Goal: Task Accomplishment & Management: Manage account settings

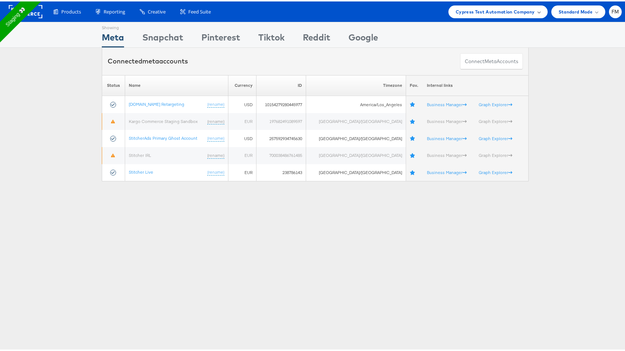
click at [475, 6] on div "Cypress Test Automation Company" at bounding box center [498, 10] width 99 height 13
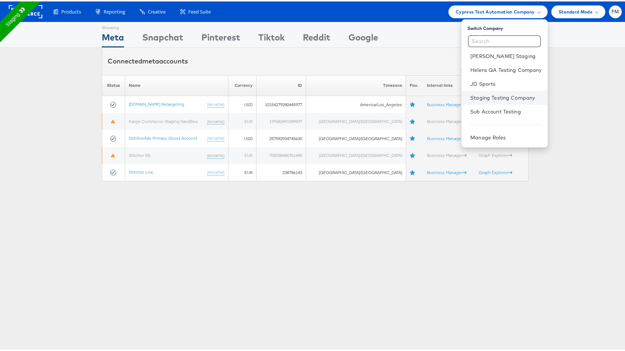
click at [500, 98] on link "Staging Testing Company" at bounding box center [505, 96] width 71 height 7
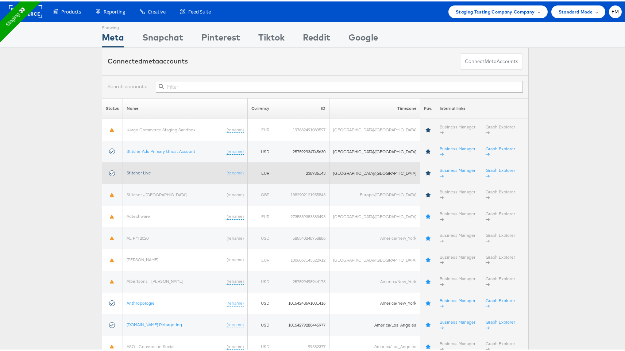
click at [146, 169] on link "Stitcher Live" at bounding box center [139, 171] width 24 height 5
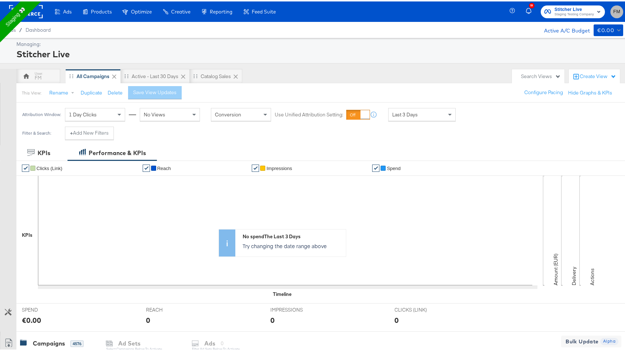
click at [614, 9] on span "FM" at bounding box center [617, 10] width 7 height 8
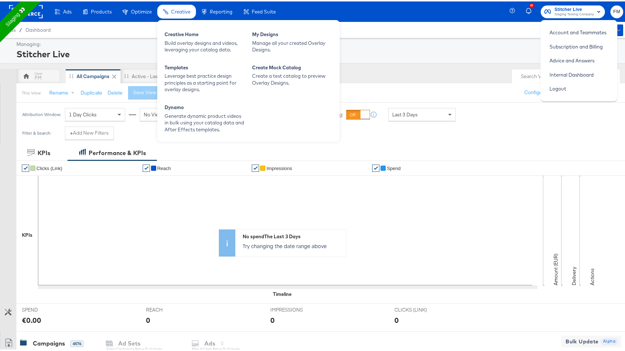
click at [187, 13] on span "Creative" at bounding box center [180, 10] width 19 height 6
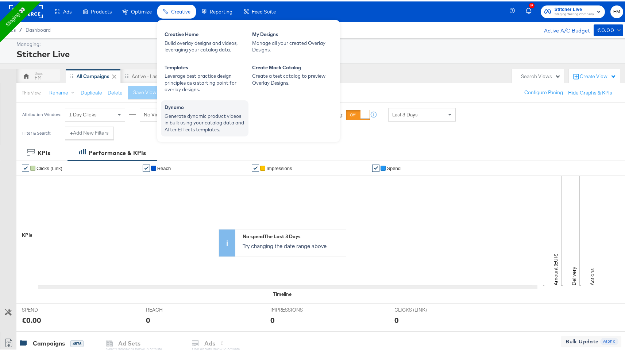
click at [192, 121] on div "Generate dynamic product videos in bulk using your catalog data and After Effec…" at bounding box center [205, 121] width 80 height 20
click at [193, 113] on div "Generate dynamic product videos in bulk using your catalog data and After Effec…" at bounding box center [205, 121] width 80 height 20
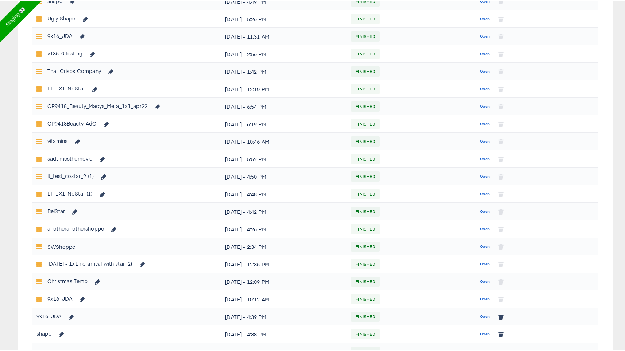
scroll to position [139, 0]
click at [489, 316] on div "Open" at bounding box center [535, 314] width 117 height 12
click at [483, 313] on span "Open" at bounding box center [485, 315] width 10 height 7
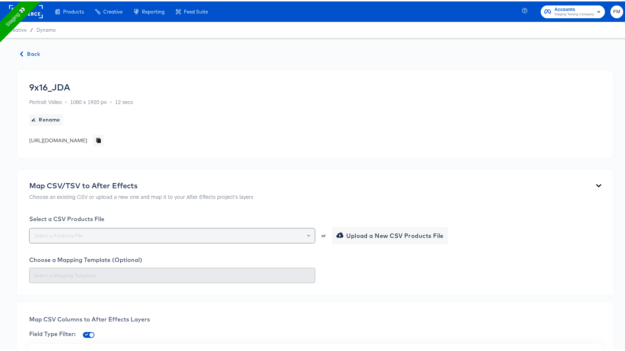
click at [107, 228] on div at bounding box center [172, 234] width 286 height 15
click at [114, 236] on input "text" at bounding box center [172, 234] width 280 height 8
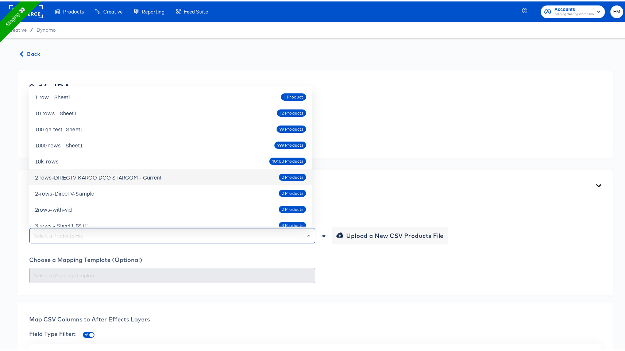
click at [138, 180] on div "2 rows-DIRECTV KARGO DCO STARCOM - Current 2 Products" at bounding box center [170, 176] width 271 height 12
type input "2 rows-DIRECTV KARGO DCO STARCOM - Current"
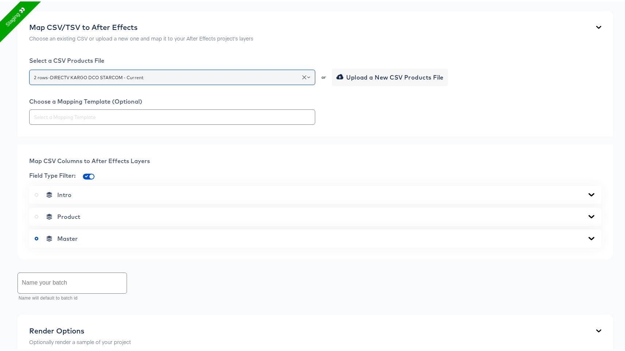
scroll to position [209, 0]
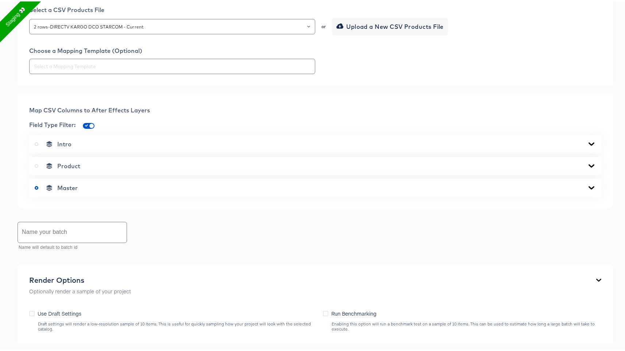
click at [102, 188] on div "Master" at bounding box center [315, 186] width 561 height 7
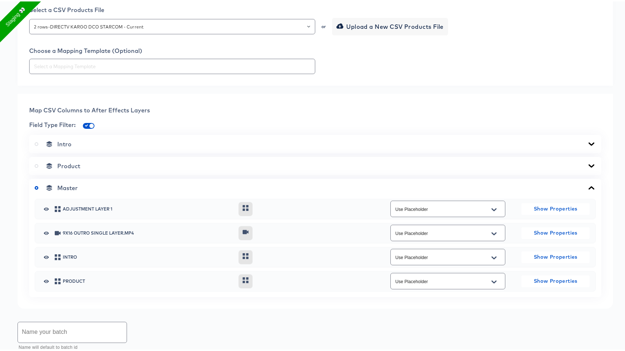
click at [61, 165] on span "Product" at bounding box center [68, 164] width 23 height 7
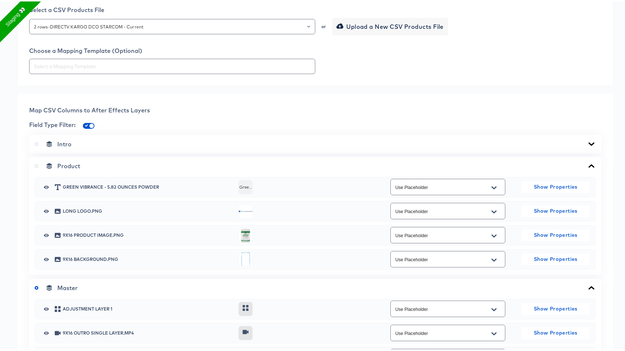
click at [36, 165] on icon at bounding box center [37, 165] width 4 height 4
click at [0, 0] on input "radio" at bounding box center [0, 0] width 0 height 0
click at [492, 235] on icon "Open" at bounding box center [494, 235] width 5 height 6
click at [91, 126] on input "checkbox" at bounding box center [92, 126] width 18 height 6
click at [489, 234] on button "Open" at bounding box center [494, 235] width 11 height 12
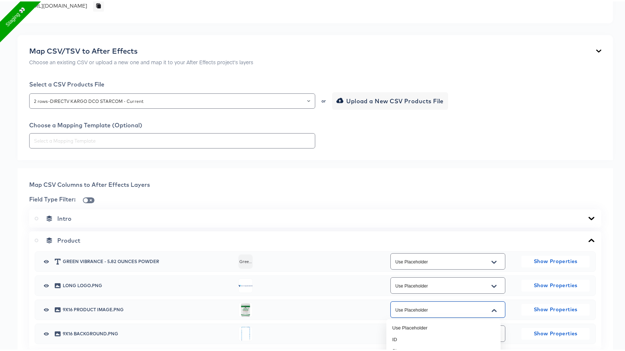
scroll to position [127, 0]
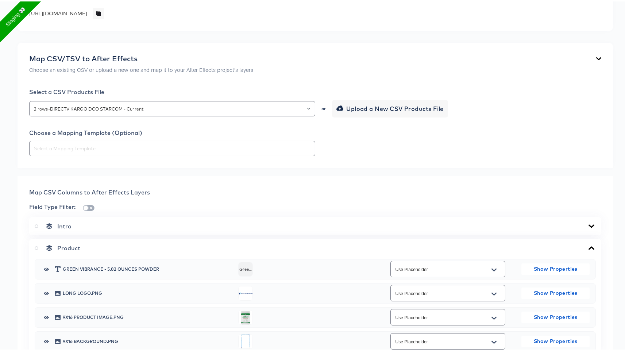
click at [90, 208] on input "checkbox" at bounding box center [86, 208] width 18 height 6
checkbox input "true"
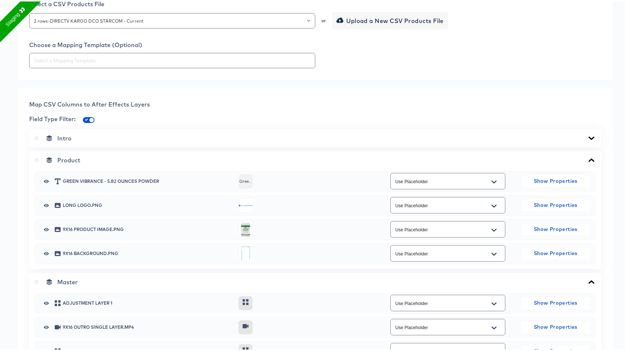
scroll to position [254, 0]
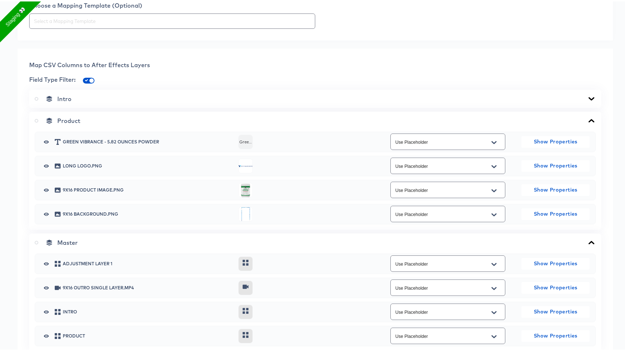
click at [458, 187] on input "Use Placeholder" at bounding box center [442, 189] width 97 height 8
click at [376, 65] on div "Map CSV Columns to After Effects Layers" at bounding box center [315, 63] width 572 height 9
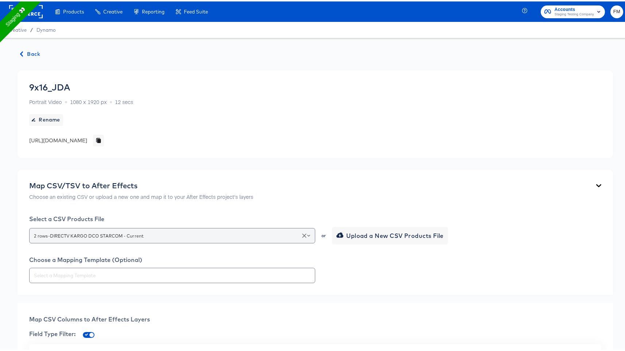
click at [124, 232] on input "2 rows-DIRECTV KARGO DCO STARCOM - Current" at bounding box center [172, 234] width 280 height 8
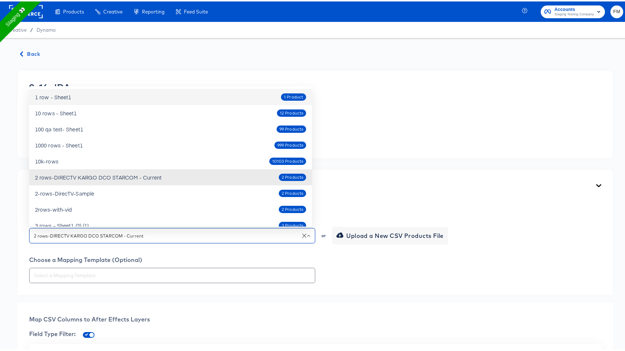
click at [95, 92] on div "1 row - Sheet1 1 Product" at bounding box center [170, 96] width 271 height 12
type input "1 row - Sheet1"
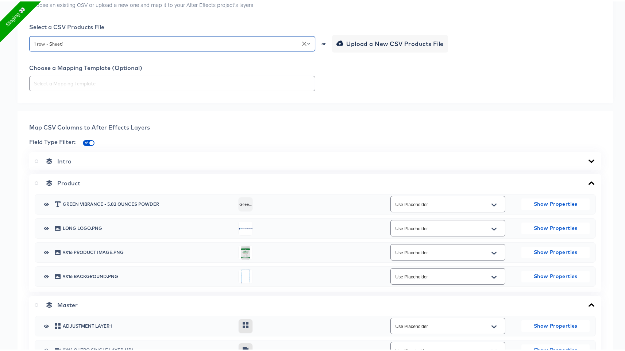
scroll to position [193, 0]
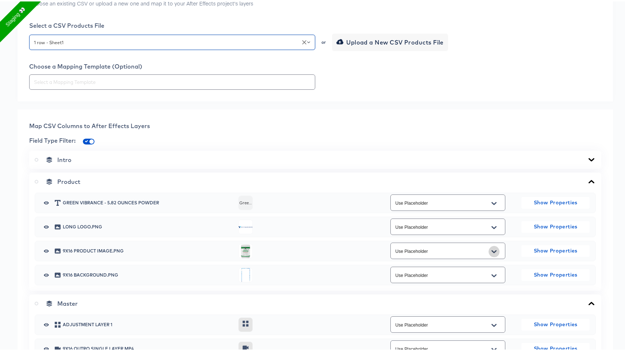
click at [492, 250] on icon "Open" at bounding box center [494, 250] width 5 height 6
click at [87, 141] on input "checkbox" at bounding box center [92, 142] width 18 height 6
checkbox input "false"
click at [450, 241] on div "Use Placeholder" at bounding box center [448, 249] width 115 height 16
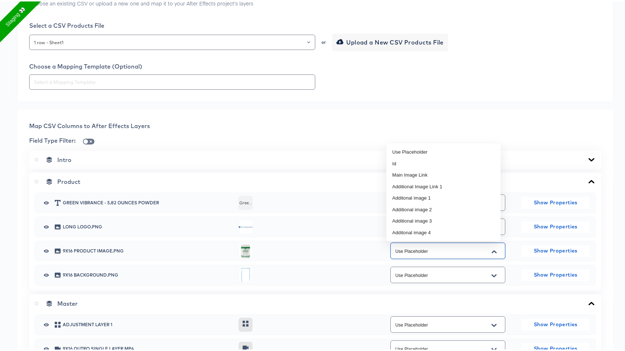
click at [451, 251] on input "Use Placeholder" at bounding box center [442, 250] width 97 height 8
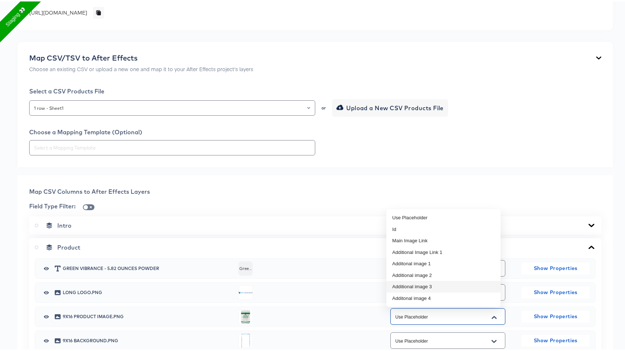
scroll to position [231, 0]
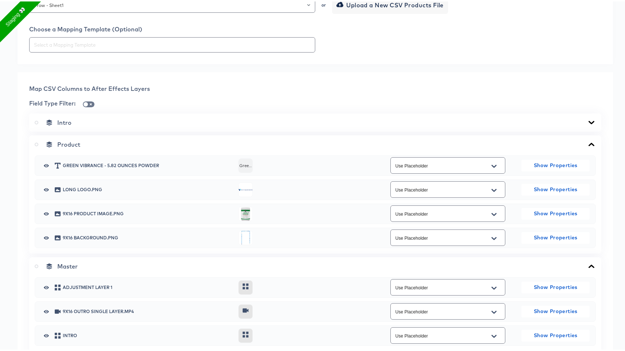
click at [89, 100] on span at bounding box center [89, 103] width 12 height 6
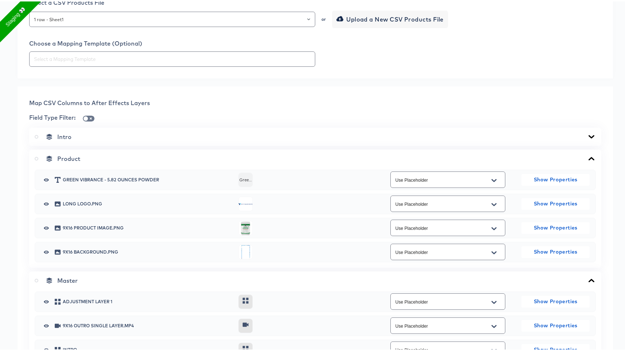
scroll to position [164, 0]
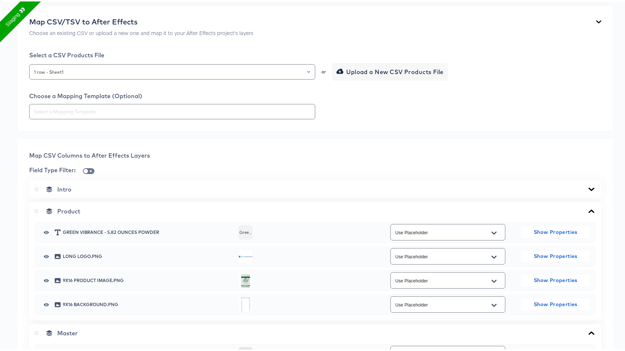
click at [143, 54] on div "Select a CSV Products File" at bounding box center [315, 53] width 572 height 7
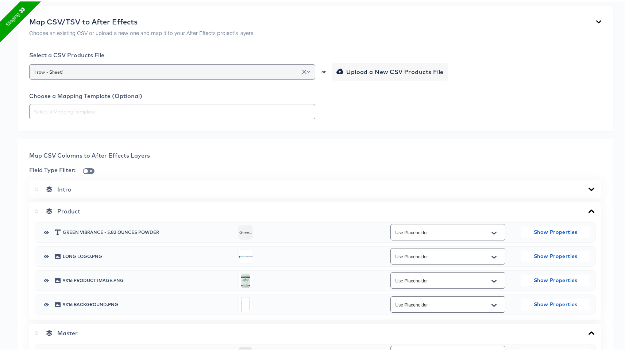
click at [145, 63] on div "1 row - Sheet1" at bounding box center [172, 70] width 286 height 15
click at [147, 71] on input "1 row - Sheet1" at bounding box center [172, 70] width 280 height 8
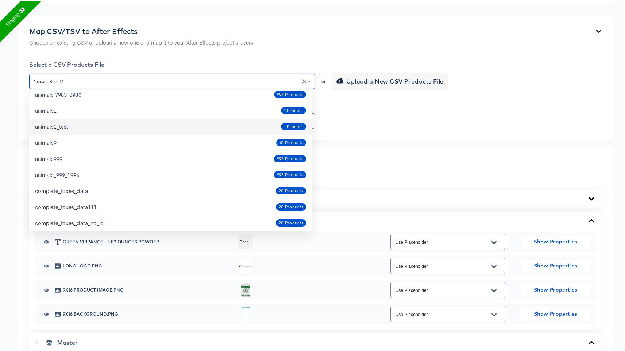
scroll to position [502, 0]
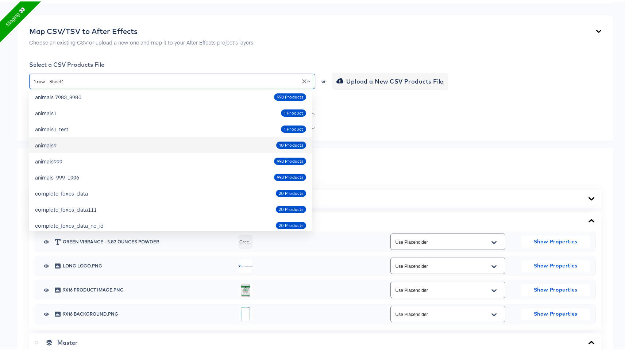
drag, startPoint x: 94, startPoint y: 124, endPoint x: 90, endPoint y: 142, distance: 18.3
click at [90, 142] on ul "1 row - Sheet1 1 Product 10 rows - Sheet1 12 Products 100 qa test- Sheet1 99 Pr…" at bounding box center [170, 159] width 283 height 141
click at [90, 142] on div "animals9 10 Products" at bounding box center [170, 144] width 271 height 12
type input "animals9"
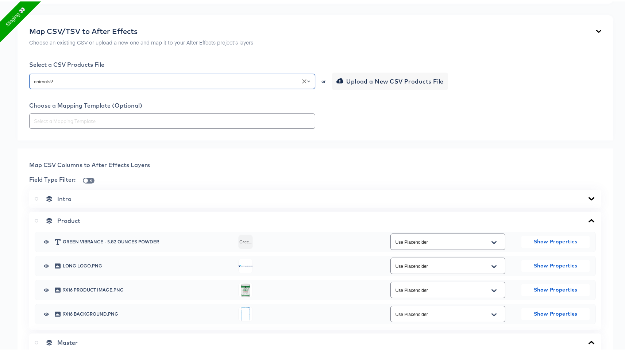
click at [468, 293] on div "Use Placeholder" at bounding box center [448, 288] width 115 height 16
click at [495, 286] on button "Open" at bounding box center [494, 290] width 11 height 12
click at [87, 180] on input "checkbox" at bounding box center [86, 181] width 18 height 6
checkbox input "true"
click at [407, 291] on input "Use Placeholder" at bounding box center [442, 289] width 97 height 8
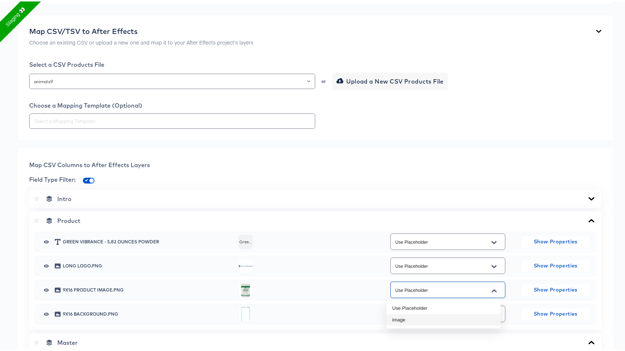
click at [414, 319] on li "image" at bounding box center [444, 319] width 114 height 12
type input "image"
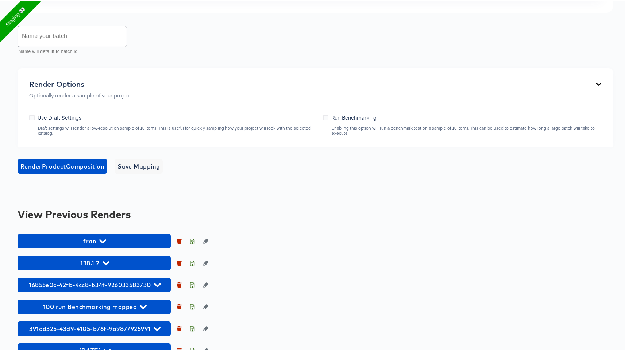
scroll to position [606, 0]
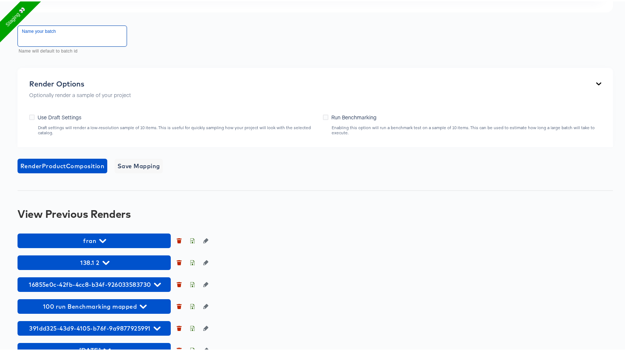
click at [51, 35] on input "text" at bounding box center [72, 34] width 109 height 20
type input "138.1.3"
click at [74, 158] on button "Render Product Composition" at bounding box center [63, 164] width 90 height 15
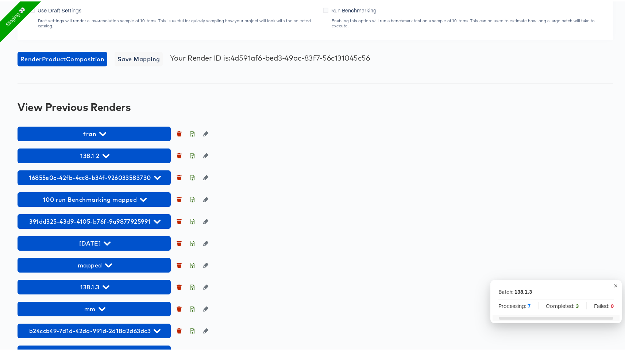
scroll to position [754, 0]
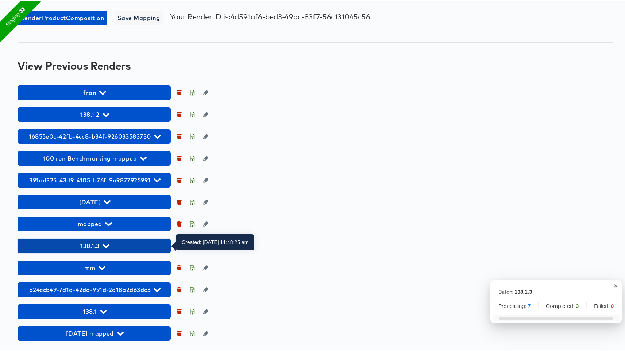
click at [109, 240] on span "138.1.3" at bounding box center [94, 244] width 146 height 10
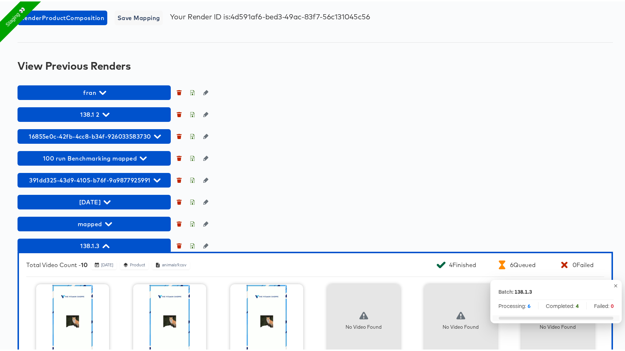
scroll to position [1002, 0]
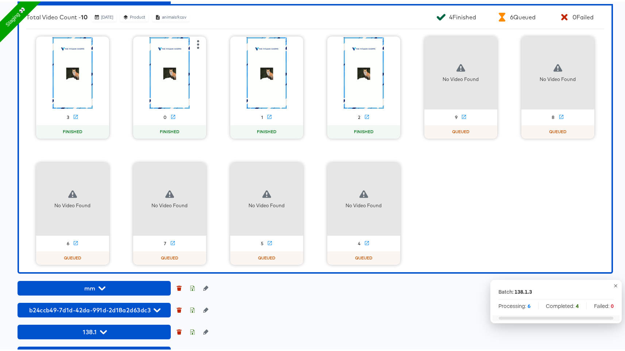
click at [167, 115] on div "0" at bounding box center [169, 116] width 73 height 8
click at [171, 114] on icon at bounding box center [172, 115] width 5 height 5
click at [296, 45] on icon "button" at bounding box center [295, 43] width 9 height 9
click at [318, 108] on div "3 FINISHED 0 FINISHED 1 FINISHED 2 FINISHED No Video Found 9 QUEUED No Video Fo…" at bounding box center [315, 149] width 578 height 228
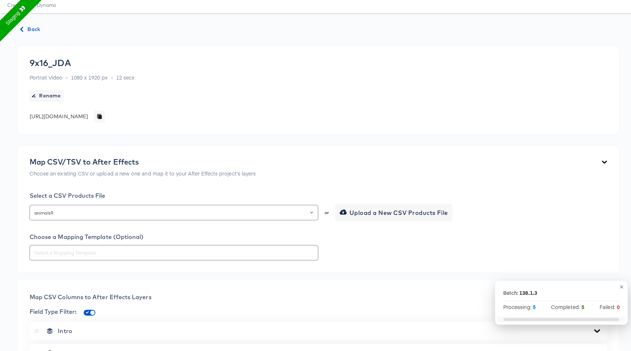
scroll to position [0, 0]
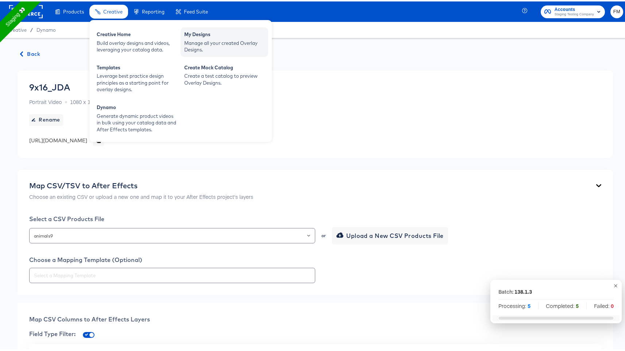
click at [203, 41] on div "Manage all your created Overlay Designs." at bounding box center [224, 45] width 80 height 14
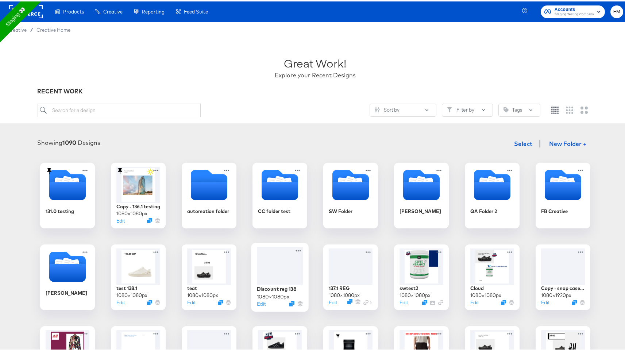
click at [277, 277] on div at bounding box center [280, 265] width 46 height 38
click at [278, 269] on div at bounding box center [280, 265] width 46 height 38
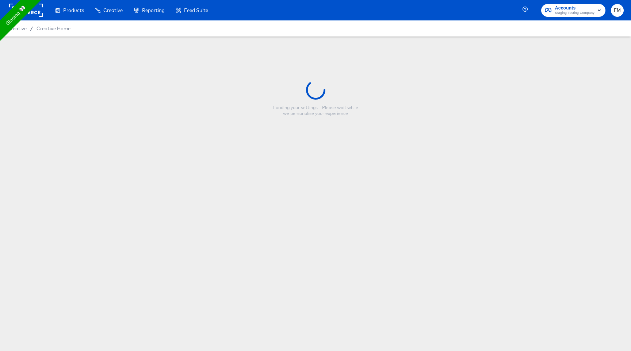
type input "Discount reg 138"
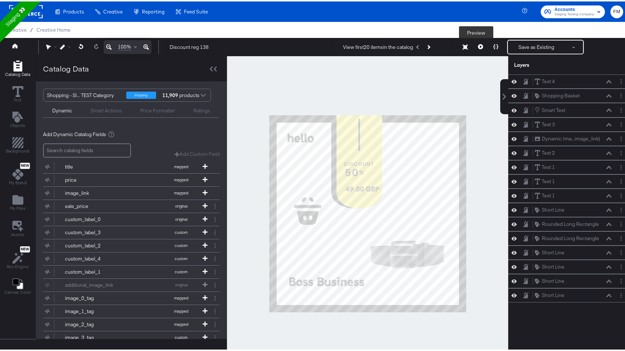
click at [478, 46] on icon at bounding box center [480, 45] width 5 height 5
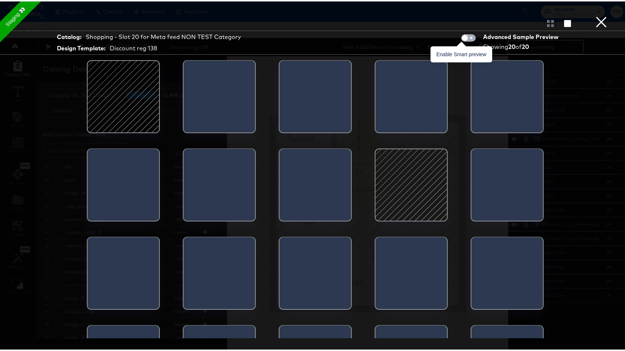
click at [462, 36] on input "checkbox" at bounding box center [465, 38] width 22 height 7
checkbox input "true"
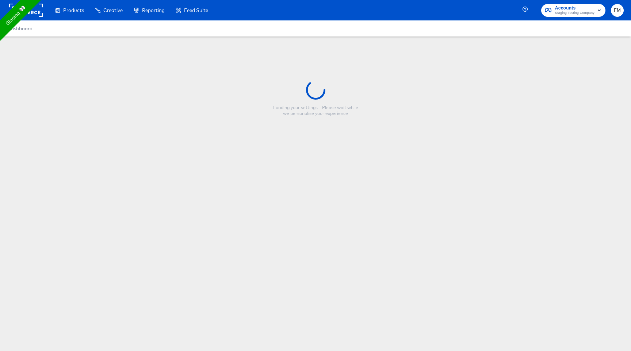
click at [619, 14] on span "FM" at bounding box center [617, 10] width 7 height 8
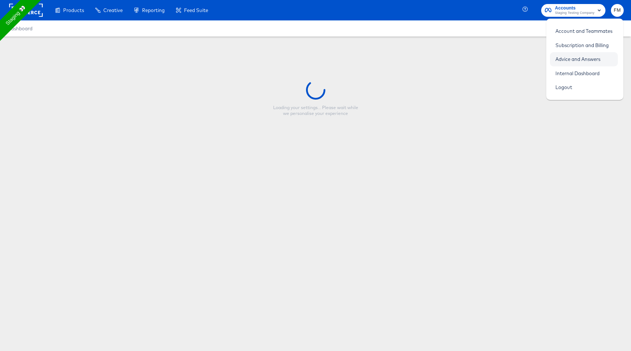
type input "Discount reg 138"
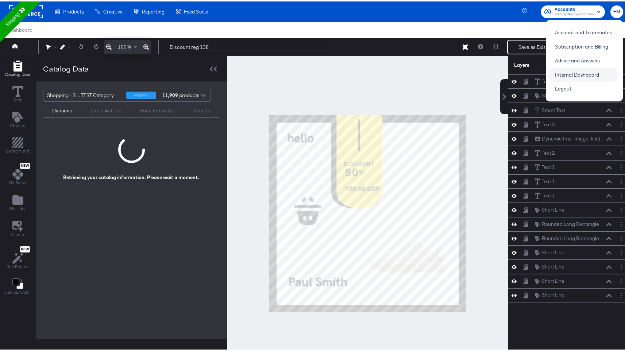
click at [592, 69] on link "Internal Dashboard" at bounding box center [577, 73] width 55 height 13
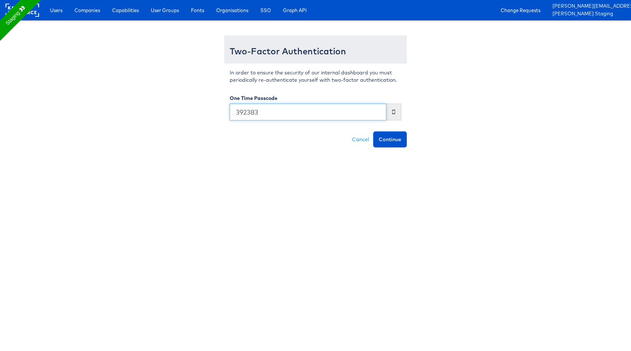
click at [373, 131] on button "Continue" at bounding box center [390, 139] width 34 height 16
type input "392383]"
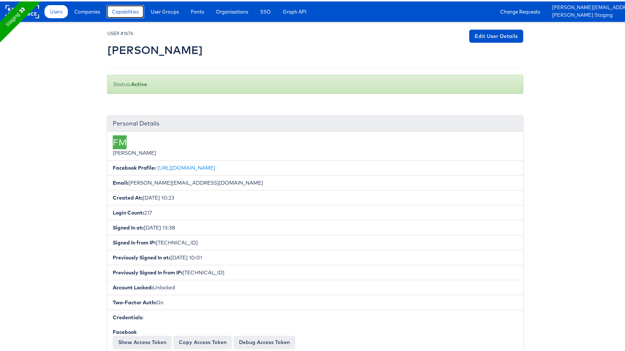
click at [119, 5] on link "Capabilities" at bounding box center [126, 10] width 38 height 13
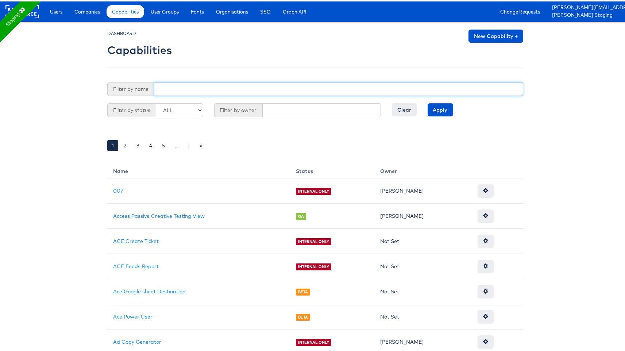
click at [314, 89] on input "text" at bounding box center [338, 88] width 369 height 14
paste input "new_smart_preview"
type input "new_smart_preview"
click at [428, 102] on input "Apply" at bounding box center [441, 108] width 26 height 13
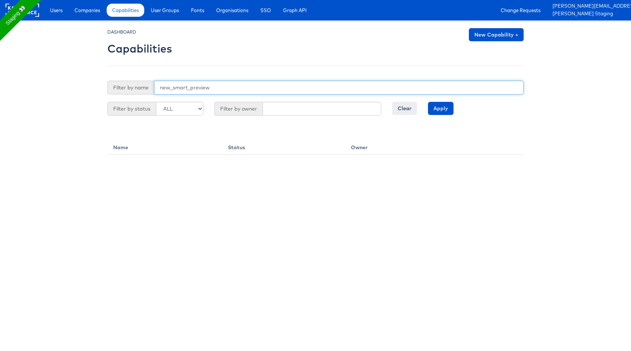
click at [200, 83] on input "new_smart_preview" at bounding box center [338, 88] width 369 height 14
type input "smart"
click at [428, 102] on input "Apply" at bounding box center [441, 108] width 26 height 13
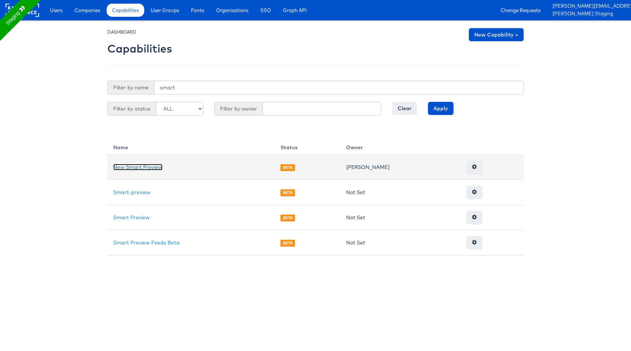
click at [155, 169] on link "New Smart Preview" at bounding box center [137, 167] width 49 height 7
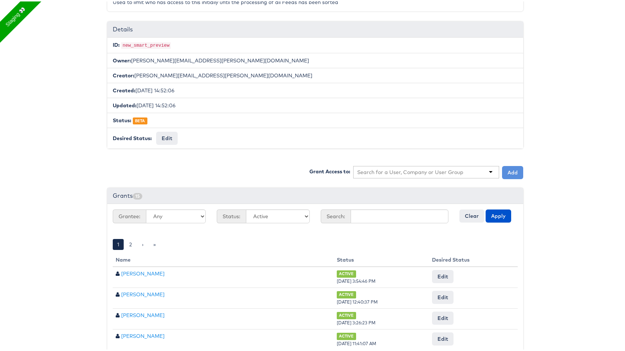
scroll to position [99, 0]
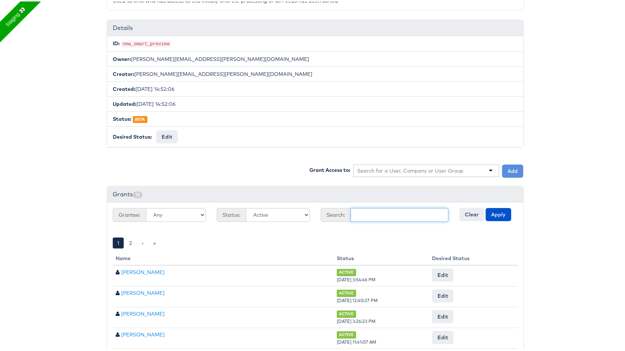
click at [369, 210] on input "text" at bounding box center [400, 214] width 98 height 14
type input "fran"
click at [486, 207] on button "Apply" at bounding box center [499, 213] width 26 height 13
click at [500, 212] on button "Apply" at bounding box center [499, 213] width 26 height 13
click at [495, 213] on button "Apply" at bounding box center [499, 213] width 26 height 13
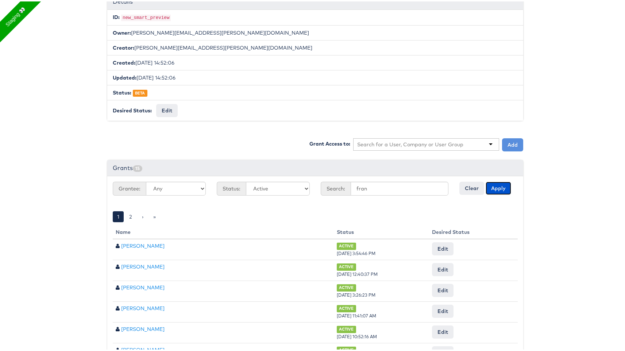
scroll to position [126, 0]
click at [373, 187] on input "fran" at bounding box center [400, 187] width 98 height 14
click at [367, 180] on input "text" at bounding box center [400, 187] width 98 height 14
type input "francisca"
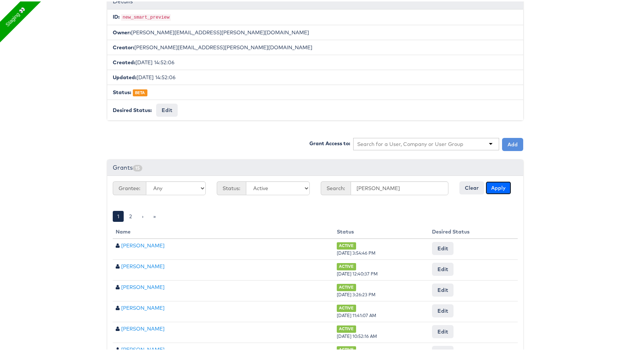
click at [493, 186] on button "Apply" at bounding box center [499, 186] width 26 height 13
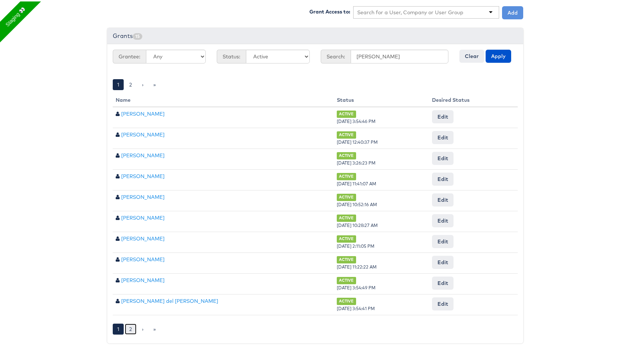
click at [126, 325] on link "2" at bounding box center [131, 327] width 12 height 11
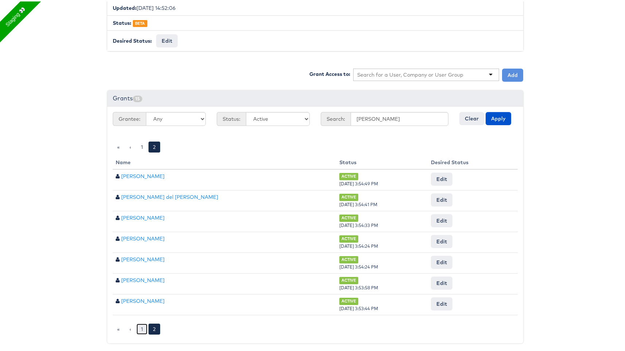
click at [141, 327] on link "1" at bounding box center [142, 327] width 11 height 11
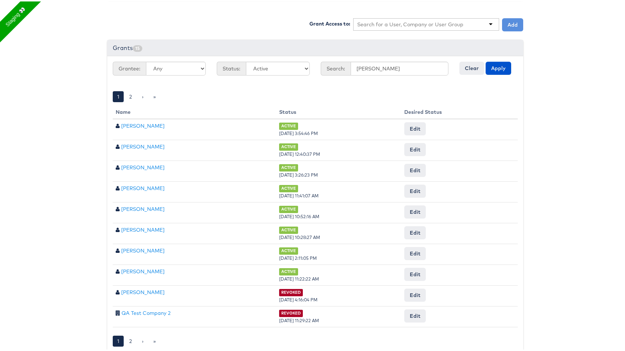
scroll to position [0, 0]
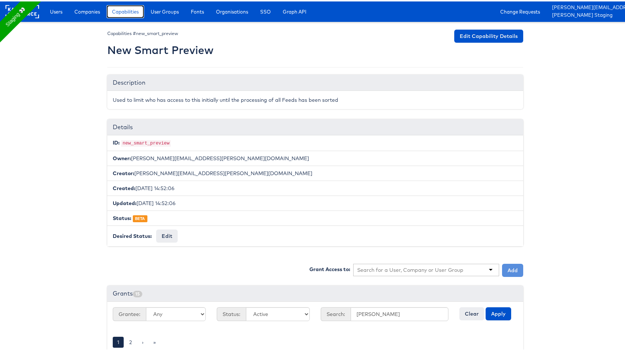
click at [126, 7] on span "Capabilities" at bounding box center [125, 10] width 27 height 7
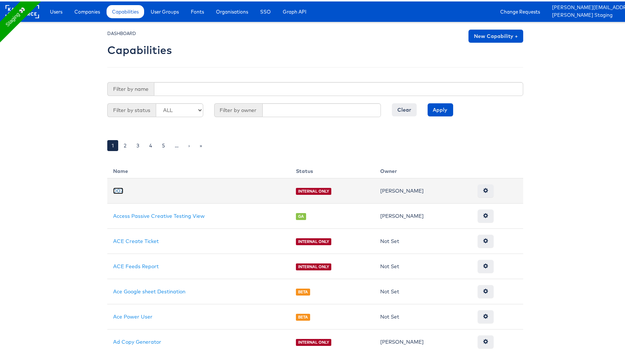
click at [113, 189] on link "007" at bounding box center [118, 189] width 10 height 7
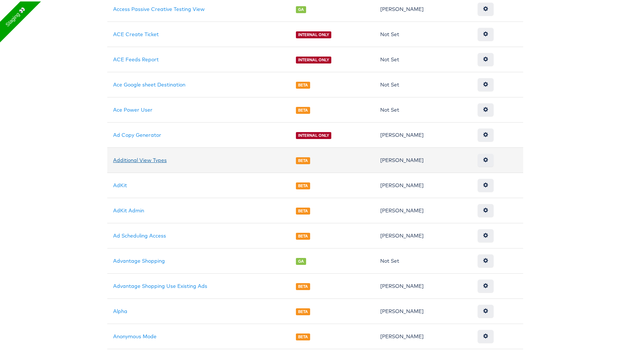
scroll to position [213, 0]
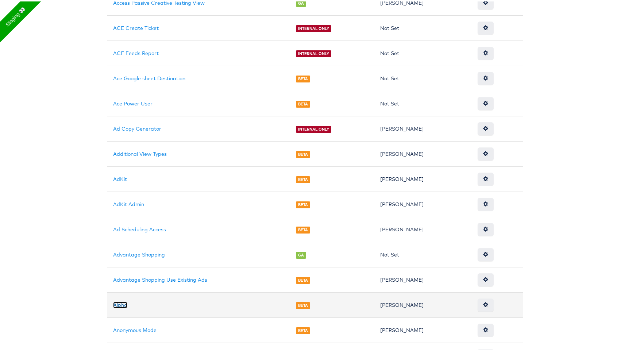
click at [120, 302] on link "Alpha" at bounding box center [120, 303] width 14 height 7
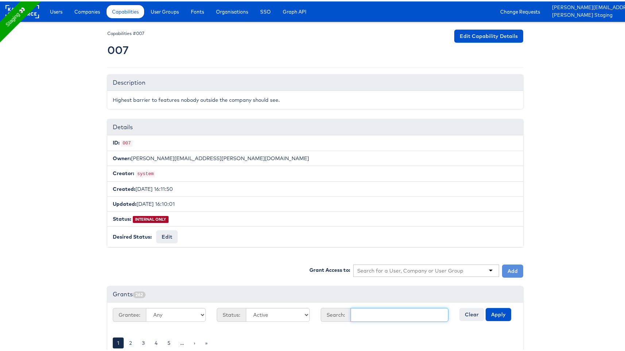
click at [399, 311] on input "text" at bounding box center [400, 314] width 98 height 14
click at [498, 314] on button "Apply" at bounding box center [499, 313] width 26 height 13
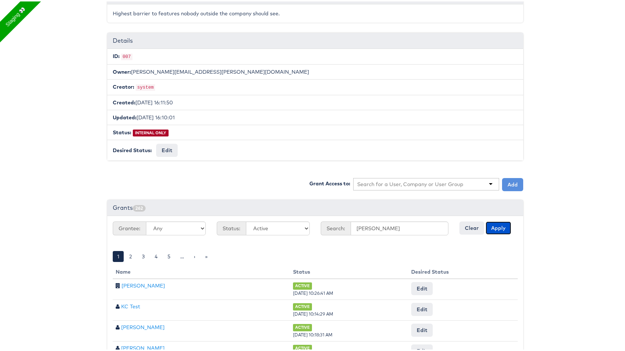
scroll to position [89, 0]
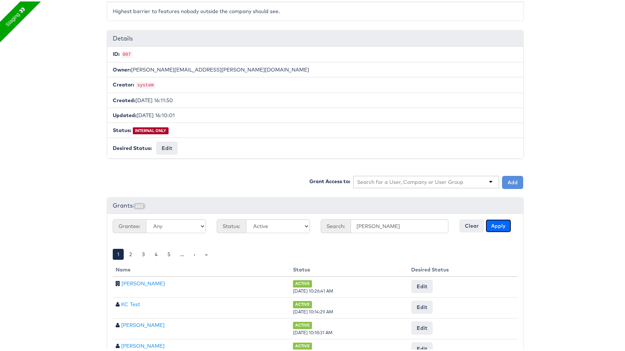
click at [500, 229] on button "Apply" at bounding box center [499, 224] width 26 height 13
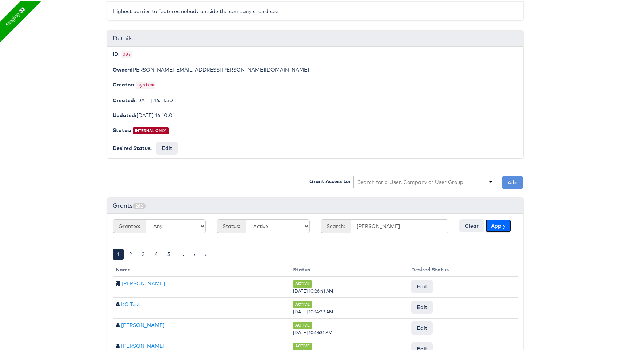
click at [500, 229] on button "Apply" at bounding box center [499, 224] width 26 height 13
click at [401, 225] on input "[PERSON_NAME]" at bounding box center [400, 225] width 98 height 14
click at [486, 218] on button "Apply" at bounding box center [499, 224] width 26 height 13
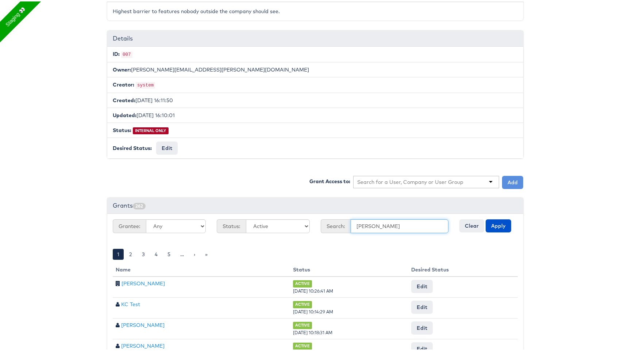
scroll to position [258, 0]
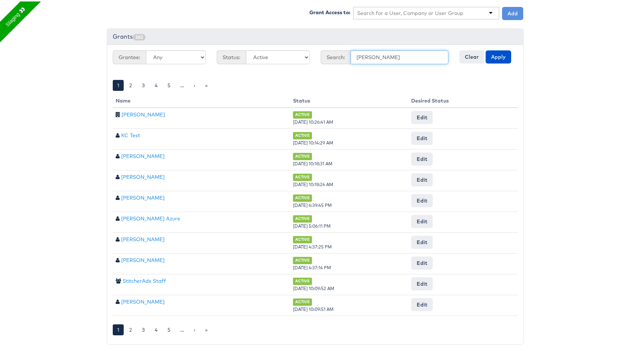
click at [372, 51] on input "[PERSON_NAME]" at bounding box center [400, 56] width 98 height 14
type input "masombo"
click at [486, 49] on button "Apply" at bounding box center [499, 55] width 26 height 13
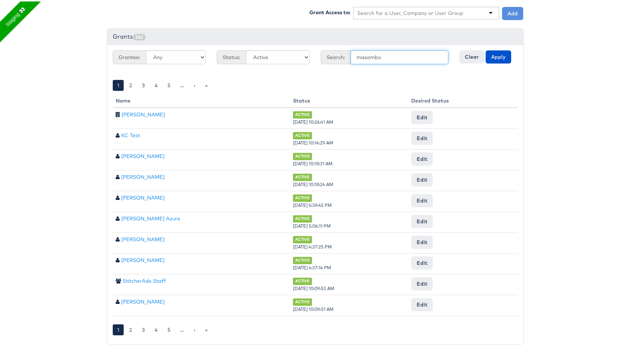
click at [486, 49] on button "Apply" at bounding box center [499, 55] width 26 height 13
click at [368, 53] on input "masombo" at bounding box center [400, 56] width 98 height 14
click at [486, 49] on button "Apply" at bounding box center [499, 55] width 26 height 13
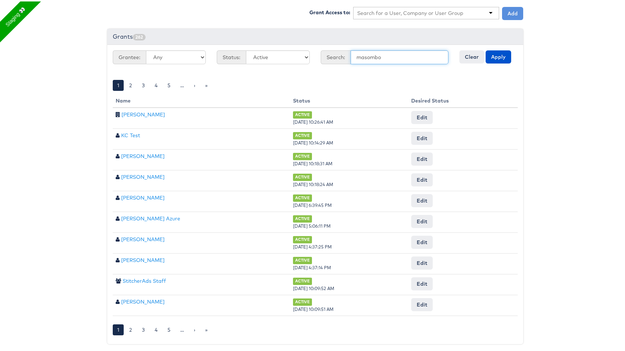
click at [486, 49] on button "Apply" at bounding box center [499, 55] width 26 height 13
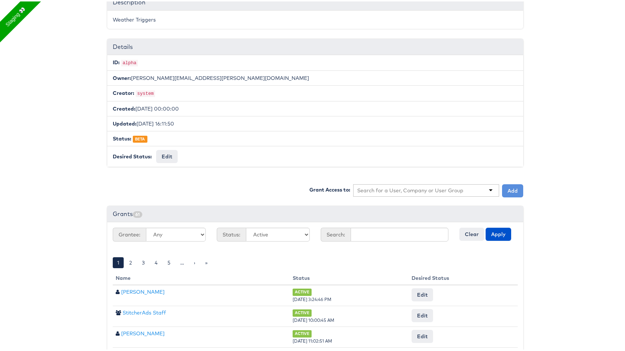
scroll to position [258, 0]
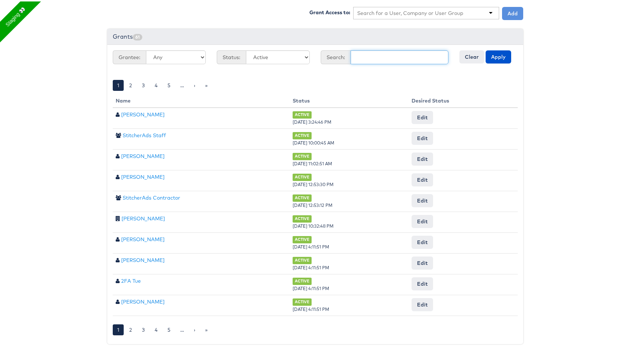
click at [413, 55] on input "text" at bounding box center [400, 56] width 98 height 14
type input "fran"
click at [486, 49] on button "Apply" at bounding box center [499, 55] width 26 height 13
click at [388, 58] on input "fran" at bounding box center [400, 56] width 98 height 14
click at [486, 49] on button "Apply" at bounding box center [499, 55] width 26 height 13
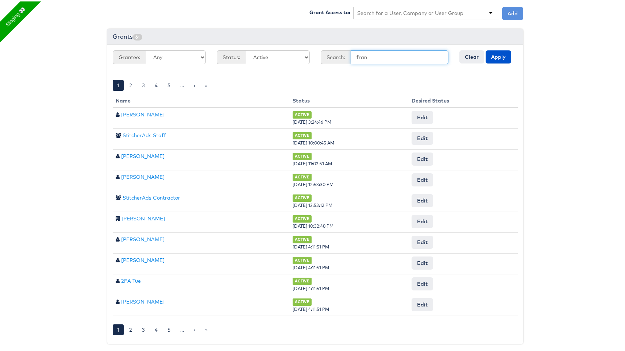
click at [486, 49] on button "Apply" at bounding box center [499, 55] width 26 height 13
click at [501, 51] on button "Apply" at bounding box center [499, 55] width 26 height 13
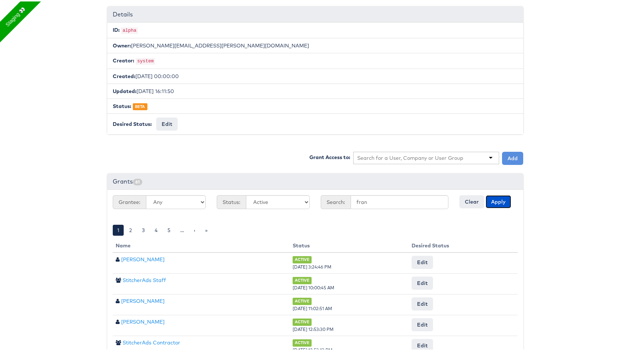
scroll to position [0, 0]
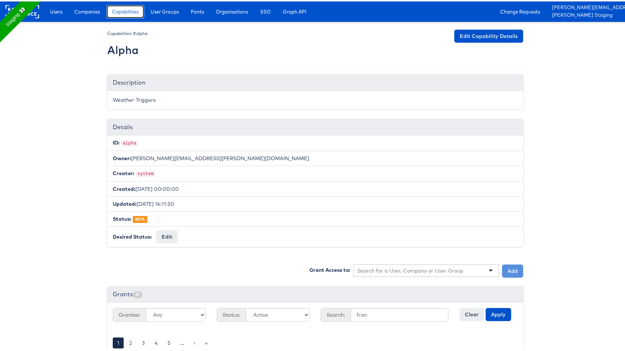
click at [133, 11] on span "Capabilities" at bounding box center [125, 10] width 27 height 7
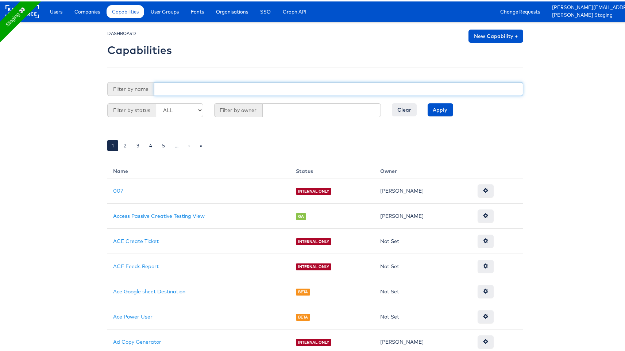
click at [206, 91] on input "text" at bounding box center [338, 88] width 369 height 14
type input "smart"
click at [428, 102] on input "Apply" at bounding box center [441, 108] width 26 height 13
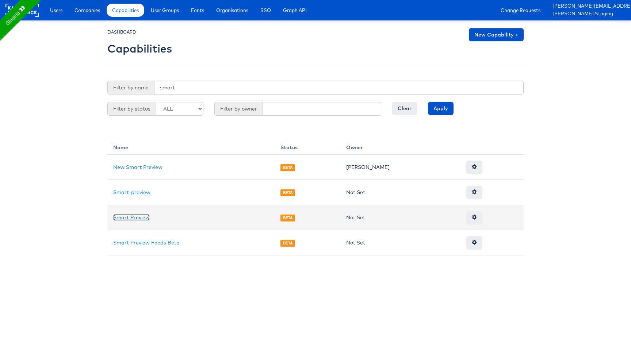
click at [132, 218] on link "Smart Preview" at bounding box center [131, 217] width 36 height 7
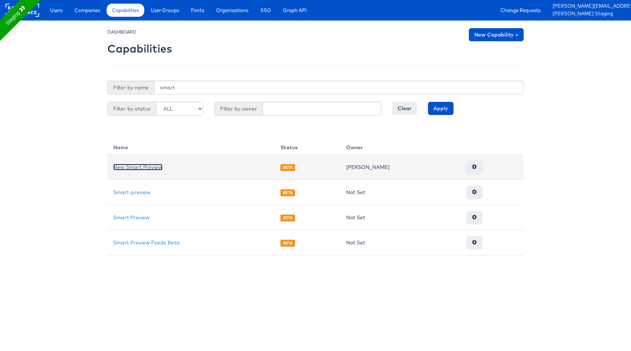
click at [142, 166] on link "New Smart Preview" at bounding box center [137, 167] width 49 height 7
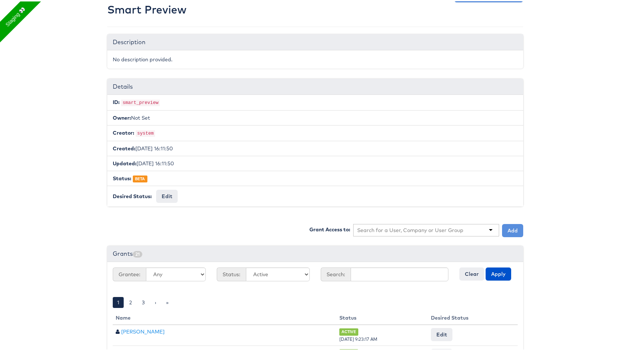
scroll to position [34, 0]
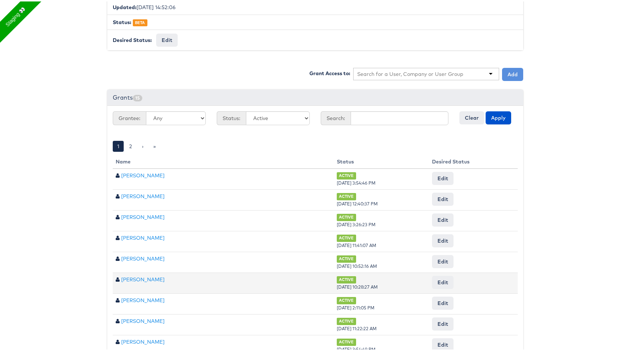
scroll to position [203, 0]
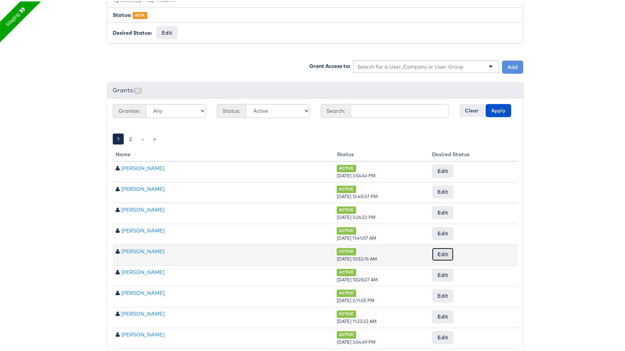
click at [432, 250] on button "Edit" at bounding box center [443, 252] width 22 height 13
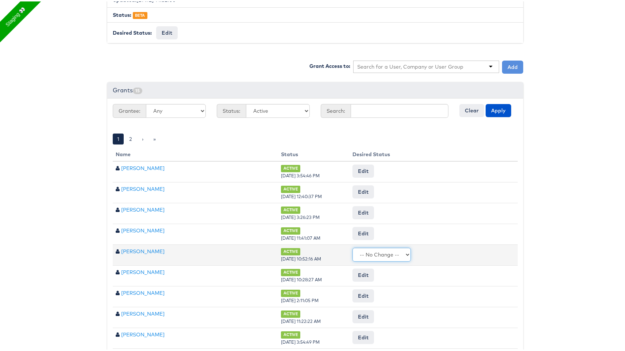
click at [353, 250] on select "-- No Change -- Active Revoked" at bounding box center [382, 253] width 58 height 14
select select "REVOKED"
click at [353, 246] on select "-- No Change -- Active Revoked" at bounding box center [382, 253] width 58 height 14
click at [497, 252] on input "Request Change" at bounding box center [494, 253] width 42 height 10
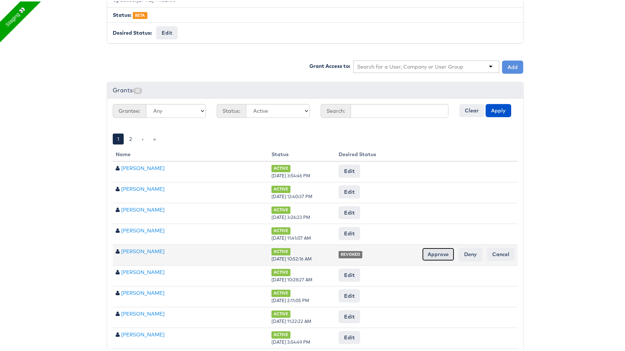
click at [442, 248] on input "Approve" at bounding box center [438, 252] width 32 height 13
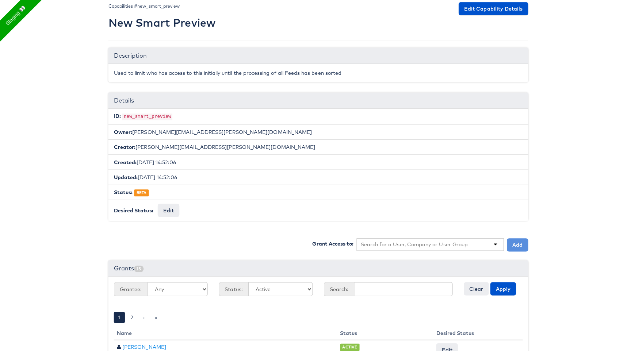
scroll to position [258, 0]
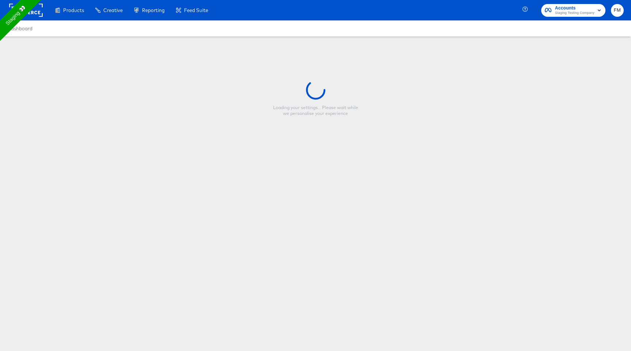
type input "Discount reg 138"
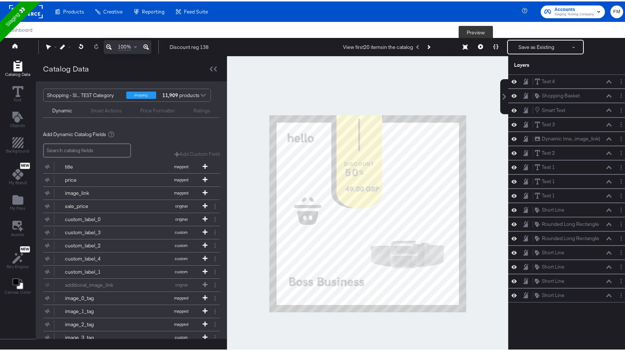
click at [478, 47] on icon at bounding box center [480, 45] width 5 height 5
